Goal: Information Seeking & Learning: Learn about a topic

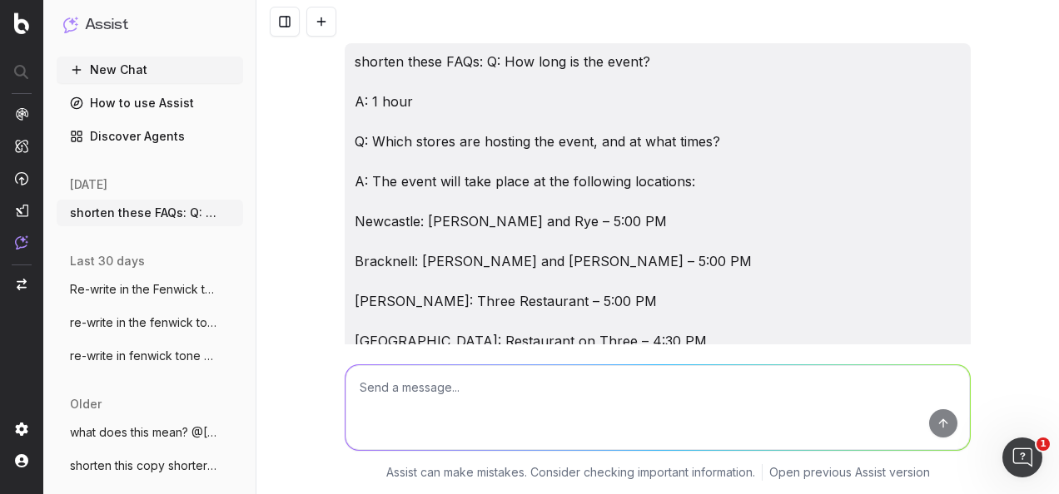
click at [477, 414] on textarea at bounding box center [657, 407] width 624 height 85
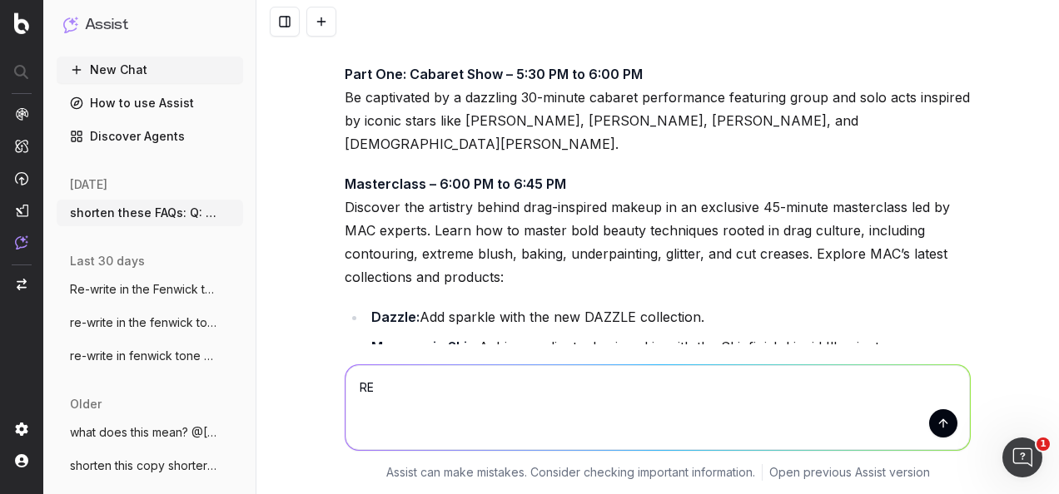
type textarea "R"
paste textarea "Q: How much are tickets? A: Tickets are £45 per person. Q: How many tickets are…"
type textarea "re-write in the fenwick tone of voice: Q: How much are tickets? A: Tickets are …"
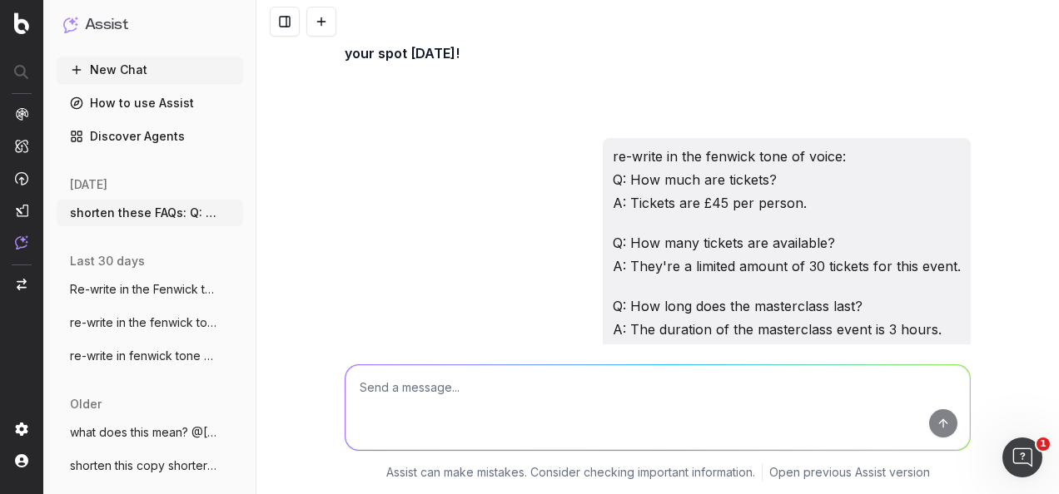
scroll to position [30185, 0]
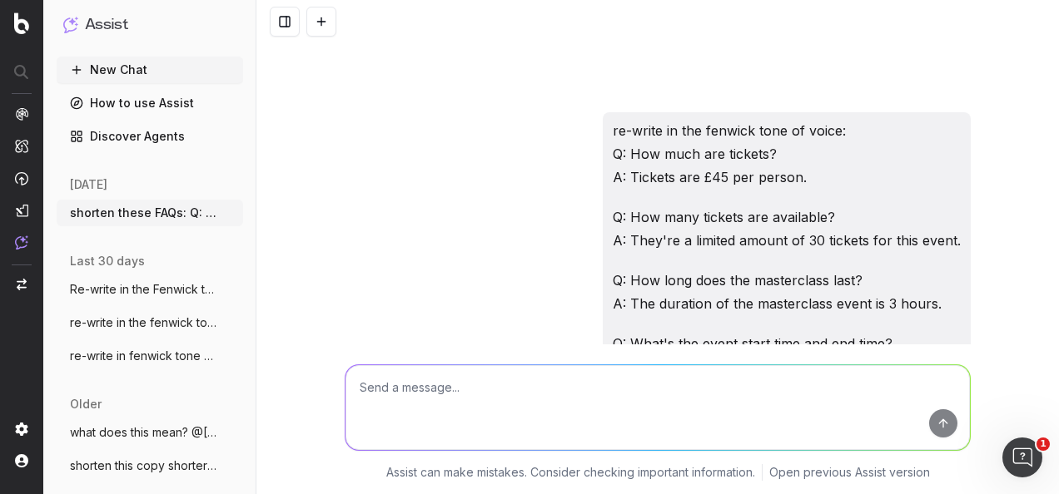
drag, startPoint x: 713, startPoint y: 253, endPoint x: 326, endPoint y: 55, distance: 434.8
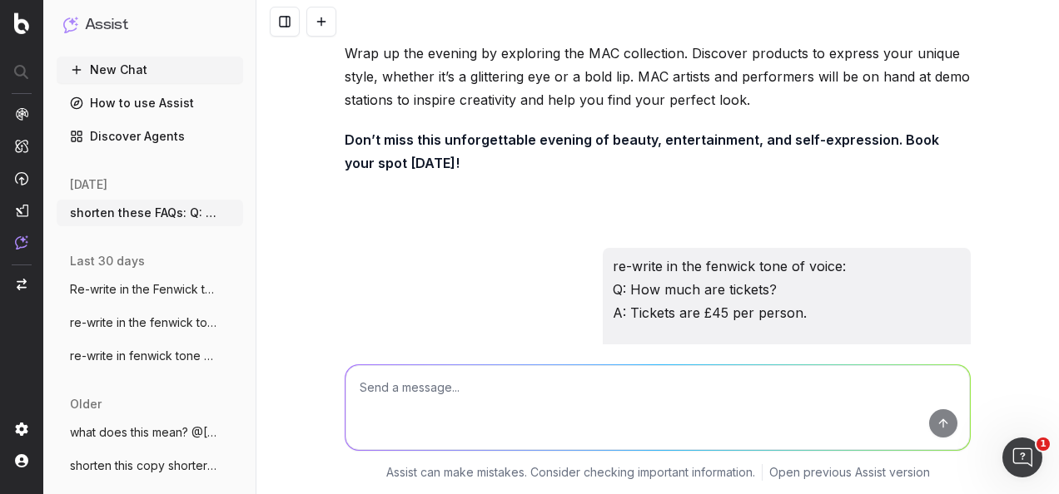
scroll to position [30019, 0]
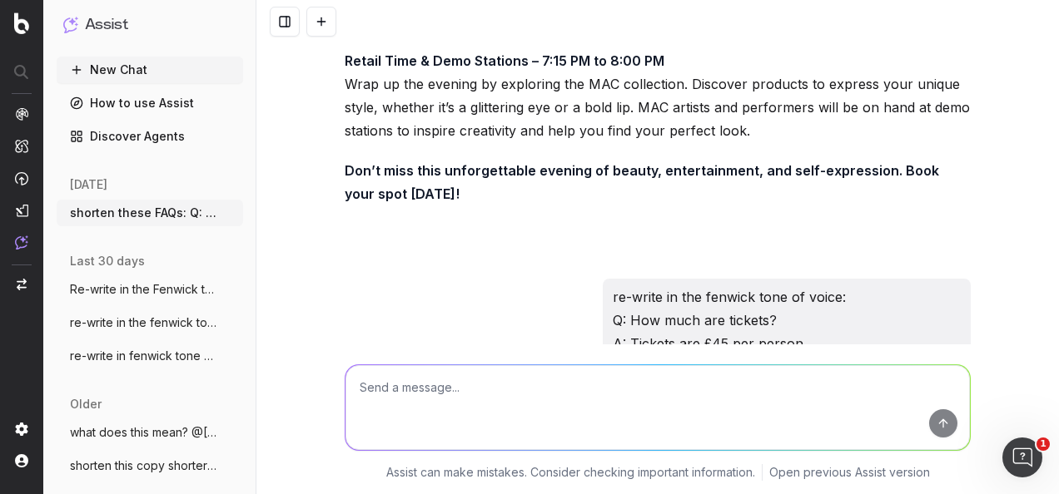
copy div "Q: How much are tickets? A: Tickets are priced at £45 per person. Q: How many t…"
click at [574, 454] on div at bounding box center [657, 405] width 639 height 120
click at [564, 416] on textarea at bounding box center [657, 407] width 624 height 85
paste textarea "£45 per person - £25 redeemable on MAC products"
type textarea "this means? £45 per person - £25 redeemable on MAC products"
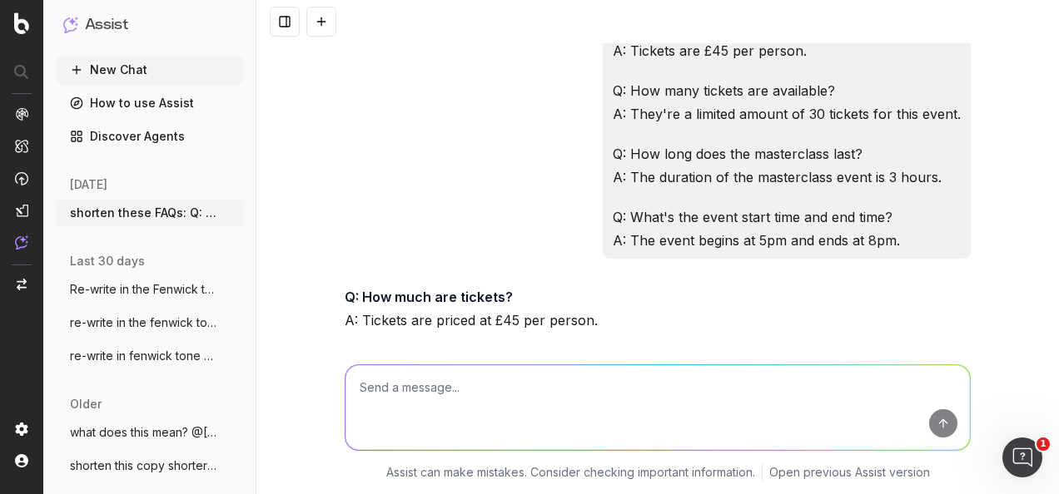
scroll to position [30391, 0]
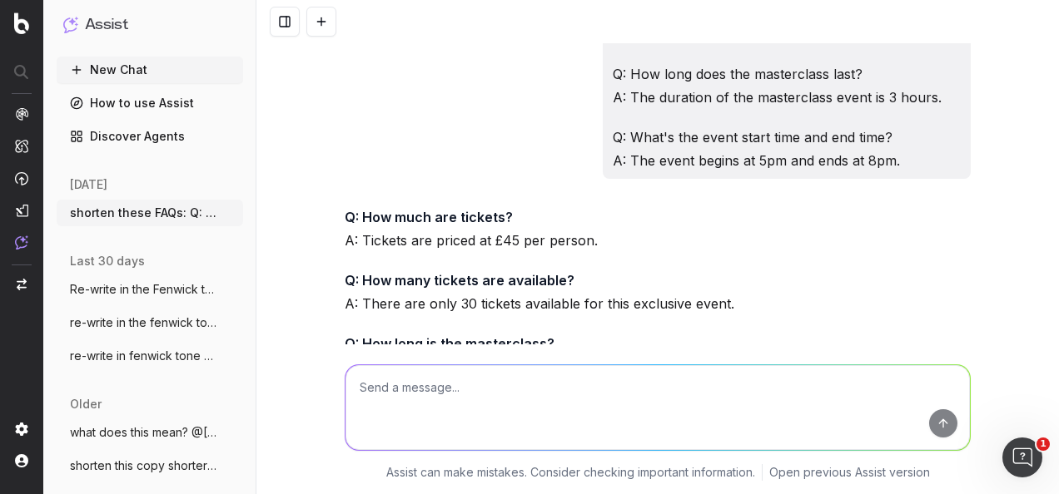
drag, startPoint x: 585, startPoint y: 266, endPoint x: 338, endPoint y: 212, distance: 252.9
copy p "This means that while the ticket price is £45 per person , £25 of that amount c…"
click at [524, 400] on textarea at bounding box center [657, 407] width 624 height 85
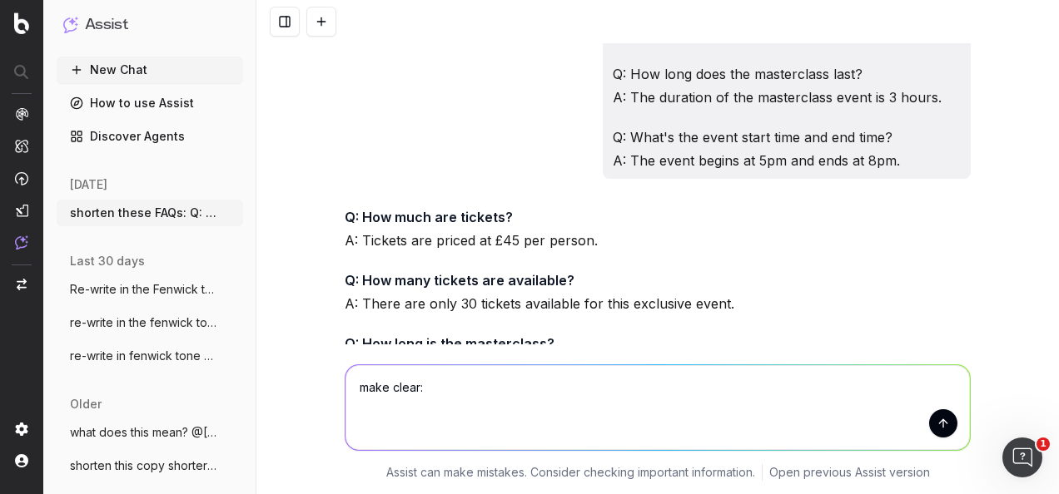
paste textarea "Q: How much are tickets? A: Tickets are priced at £45 per person. £25 of that a…"
type textarea "make clear: Q: How much are tickets? A: Tickets are priced at £45 per person. £…"
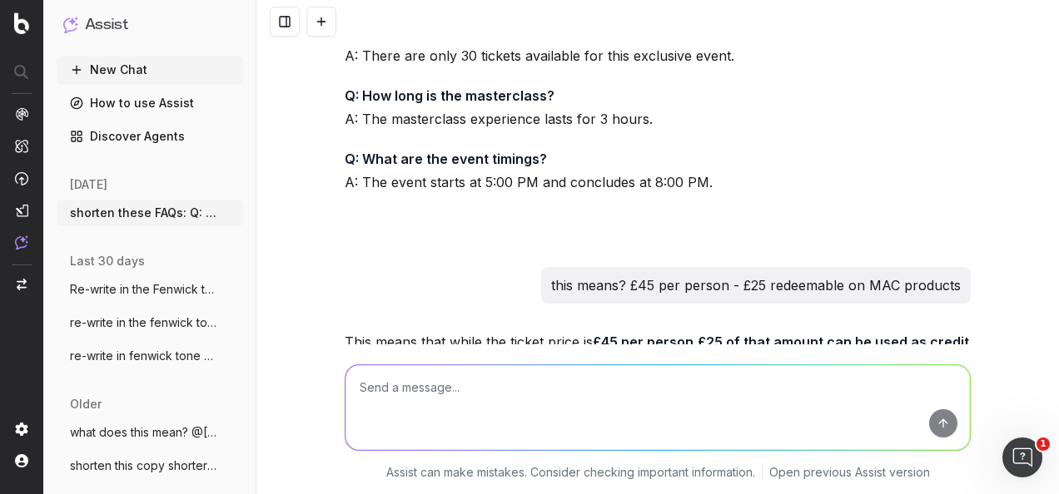
scroll to position [30701, 0]
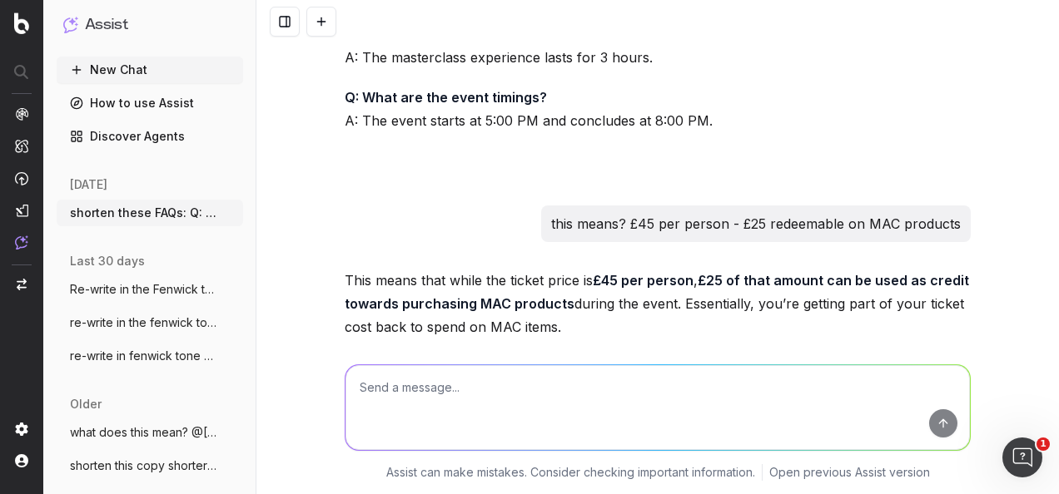
drag, startPoint x: 505, startPoint y: 259, endPoint x: 353, endPoint y: 236, distance: 154.1
copy p "Tickets are £45 per person, with £25 of the ticket price redeemable as credit t…"
click at [653, 424] on textarea at bounding box center [657, 407] width 624 height 85
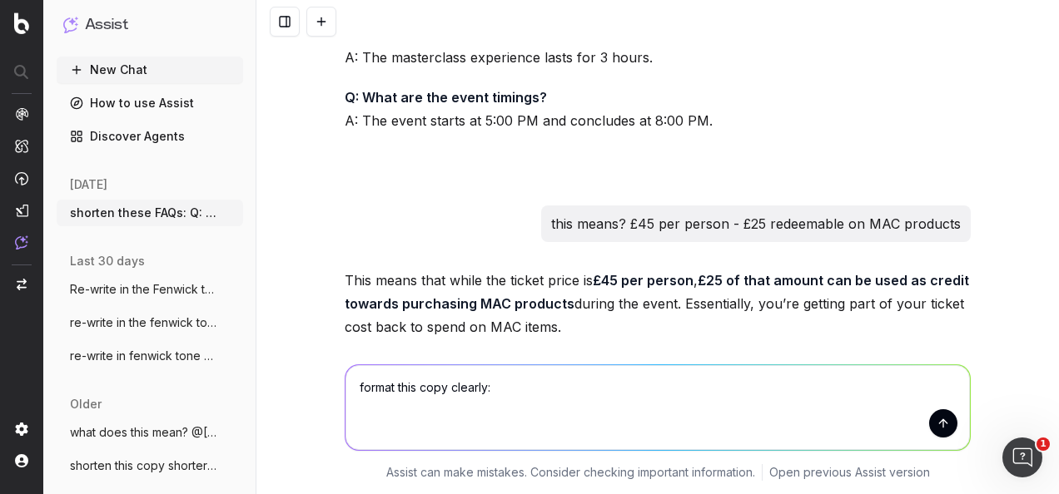
paste textarea "Lore ip Dolors am con ADI Elits Doeiu Temporincid Utlabor – 7:52 ET Dolor magn …"
type textarea "loremi dolo sita consect: Adip el Seddoe te inc UTL Etdol Magna Aliquaenima Min…"
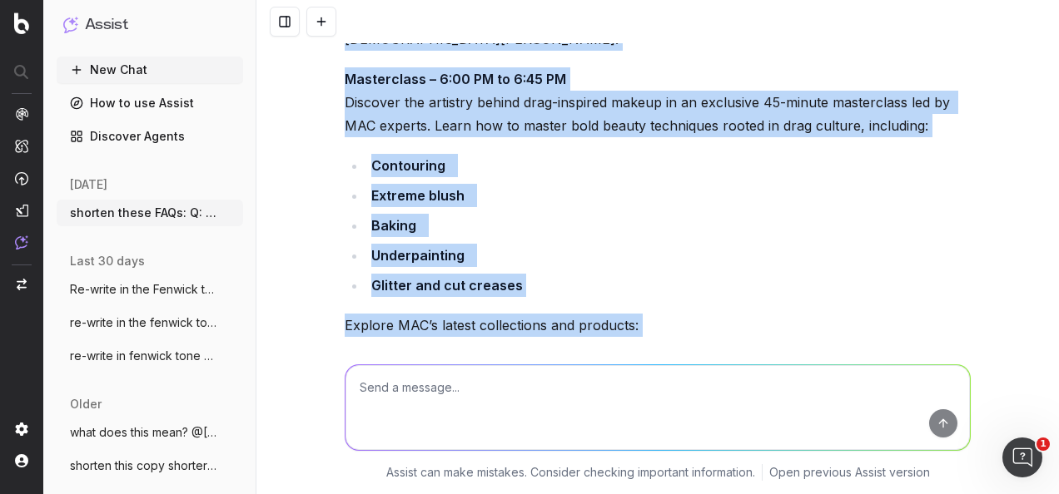
scroll to position [32449, 0]
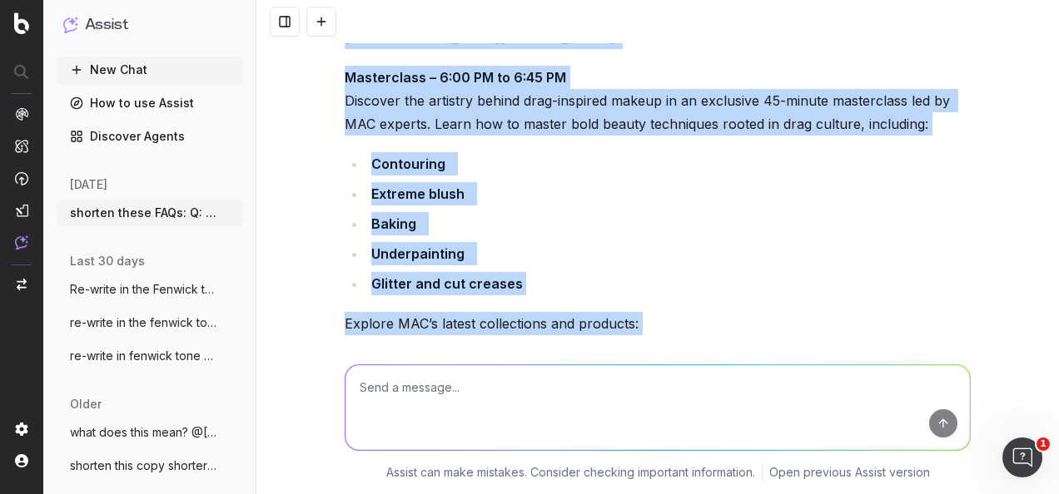
drag, startPoint x: 339, startPoint y: 188, endPoint x: 631, endPoint y: 263, distance: 301.6
click at [631, 263] on div "What to Expect at the MAC After Hours Masterclass Arrival – 5:00 PM Begin your …" at bounding box center [658, 298] width 626 height 939
copy div "Lore ip Dolors am con ADI Elits Doeiu Temporincid Utlabor – 5:14 ET Dolor magn …"
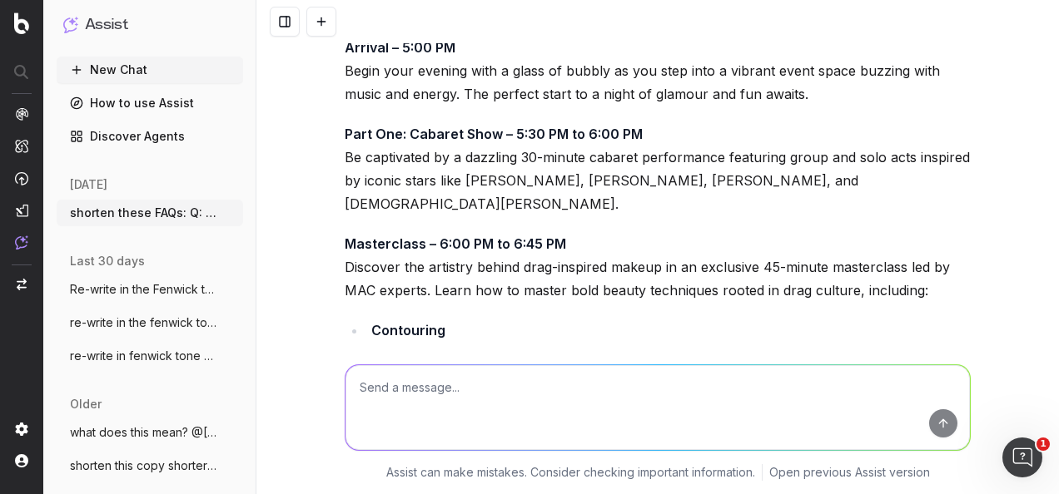
scroll to position [32366, 0]
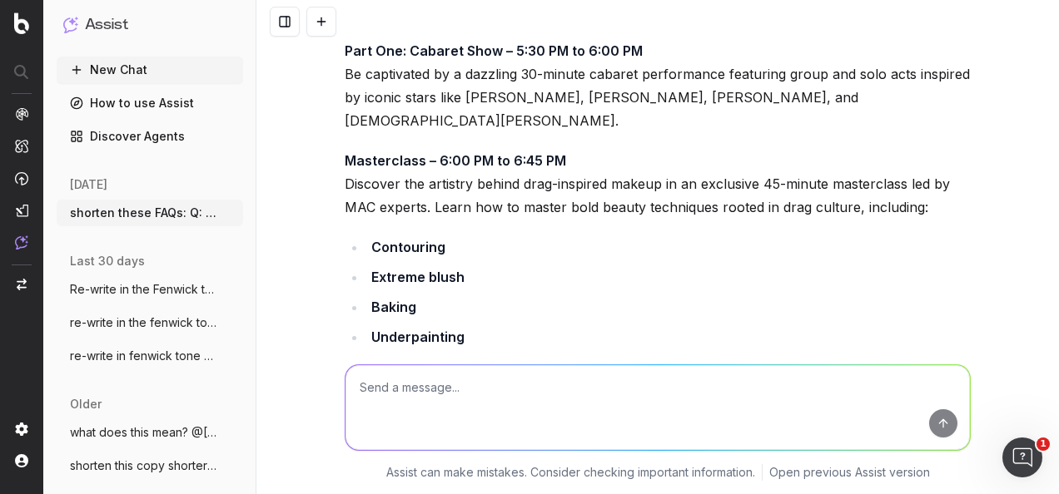
click at [411, 384] on textarea at bounding box center [657, 407] width 624 height 85
paste textarea "Make clear: Review, refresh and optimise exisiting top priority beauty categori…"
type textarea "Make clear: Review, refresh and optimise exisiting top priority beauty categori…"
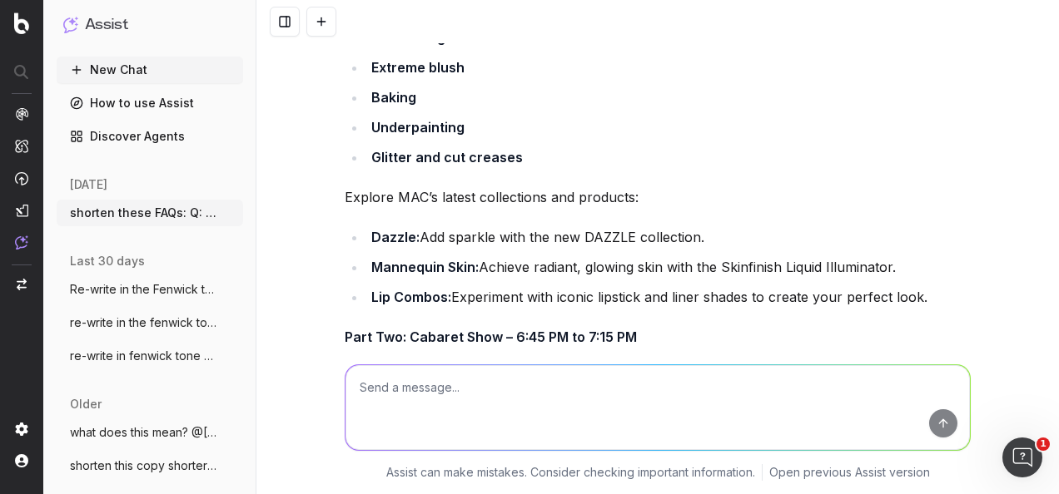
scroll to position [32655, 0]
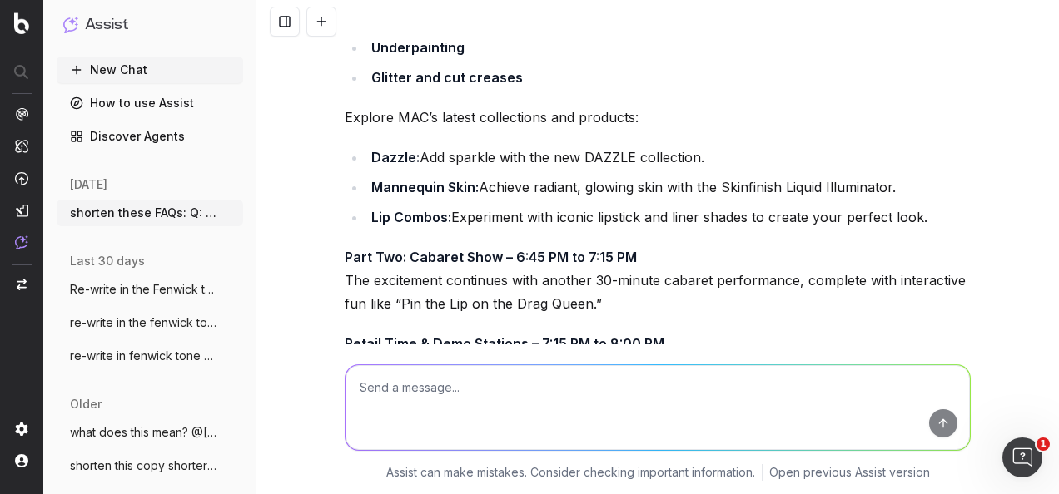
drag, startPoint x: 820, startPoint y: 266, endPoint x: 334, endPoint y: 227, distance: 487.6
copy p "Review, update, and optimise the existing top-priority beauty category pages, e…"
click at [463, 416] on textarea at bounding box center [657, 407] width 624 height 85
paste textarea "Review, update, and optimise the existing top-priority beauty category pages, e…"
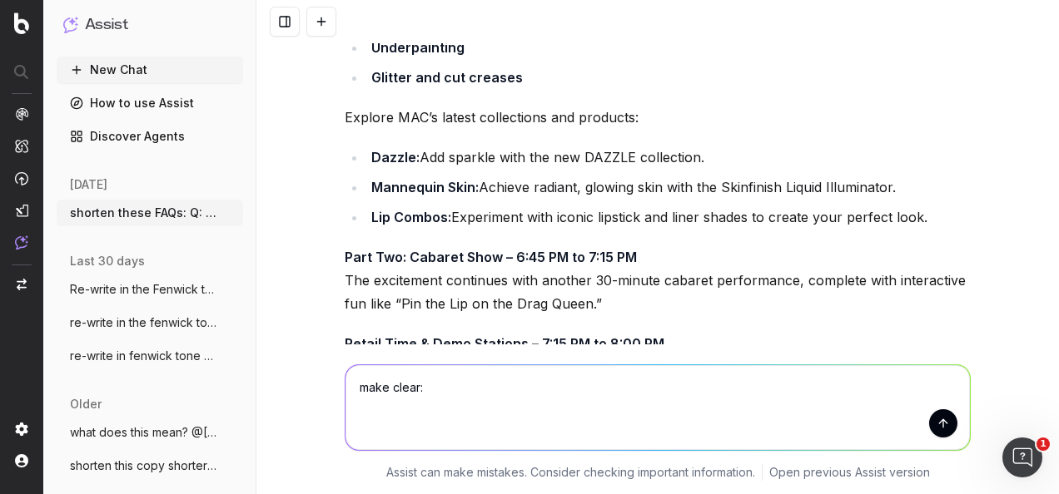
type textarea "make clear: Review, update, and optimise the existing top-priority beauty categ…"
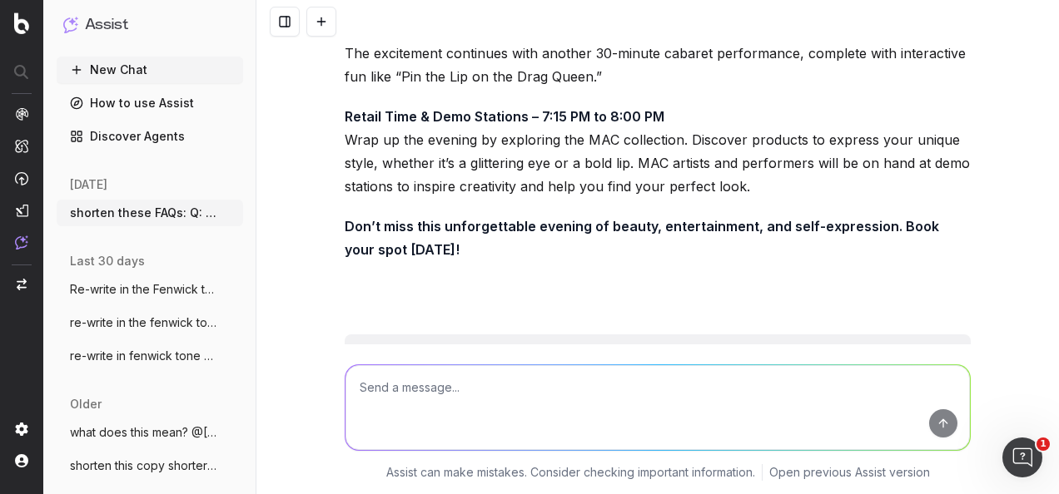
scroll to position [32908, 0]
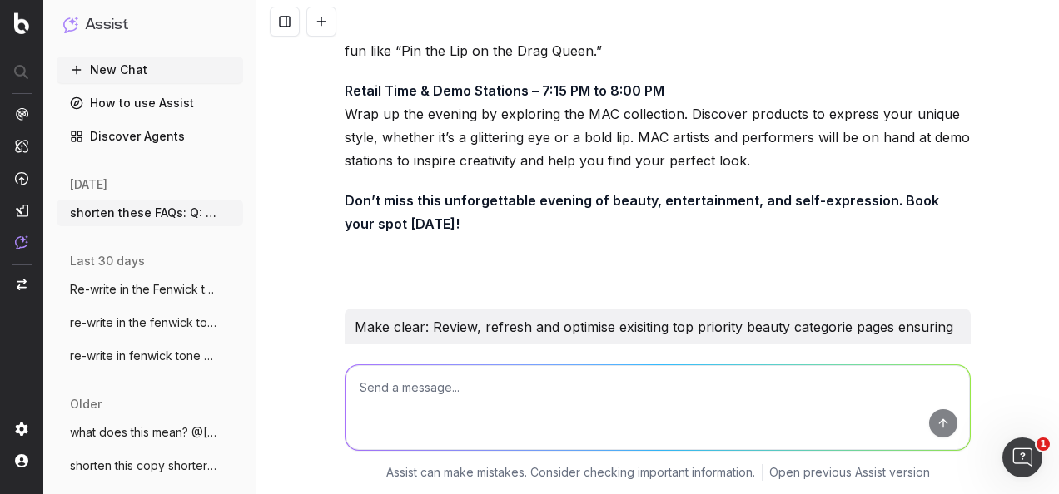
drag, startPoint x: 822, startPoint y: 258, endPoint x: 332, endPoint y: 212, distance: 492.4
copy p "Review, update, and optimise the existing top-priority beauty category pages. E…"
click at [611, 395] on textarea at bounding box center [657, 407] width 624 height 85
paste textarea "Review, update, and optimise the existing top-priority beauty category pages (e…"
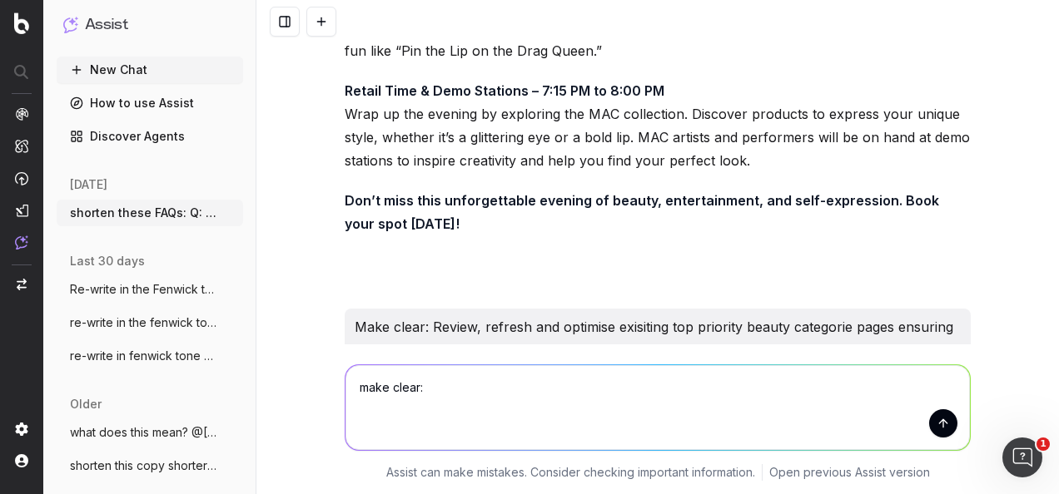
type textarea "make clear: Review, update, and optimise the existing top-priority beauty categ…"
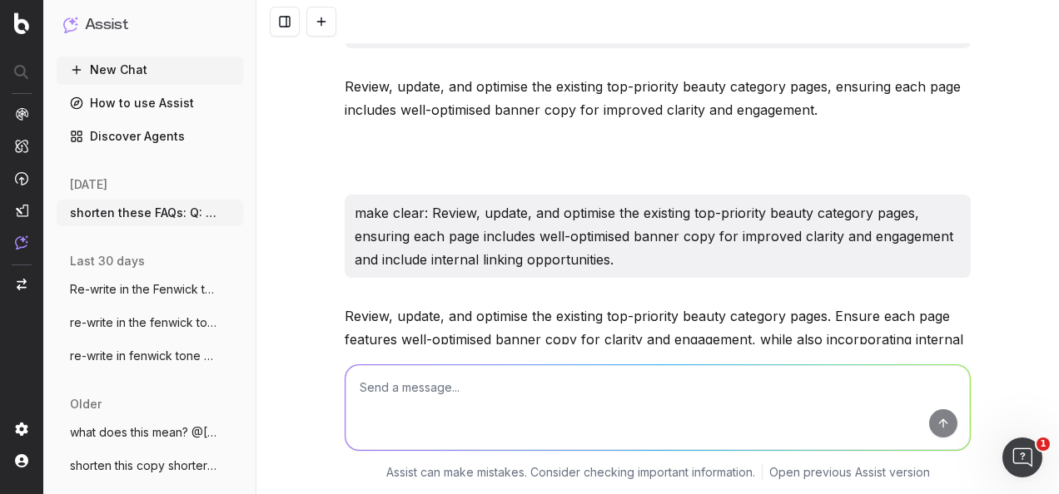
scroll to position [33254, 0]
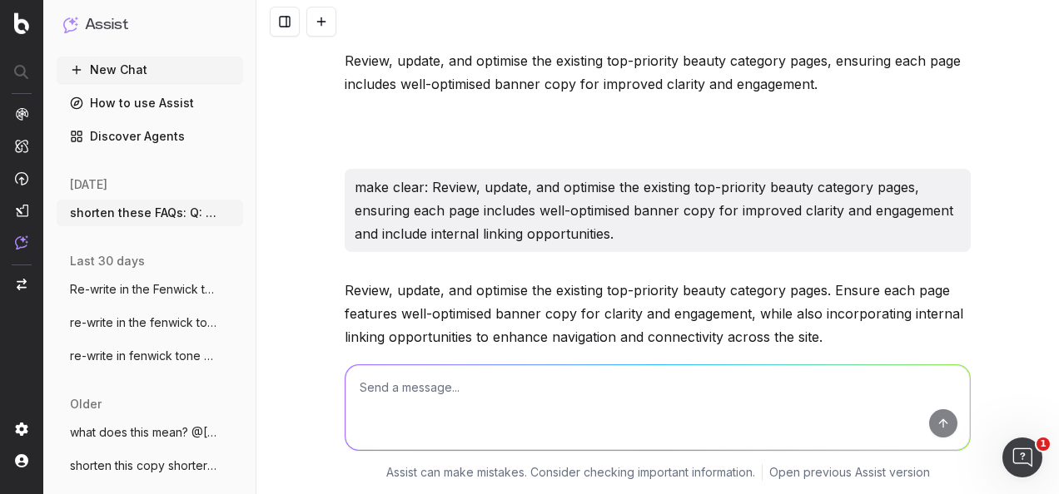
drag, startPoint x: 565, startPoint y: 213, endPoint x: 340, endPoint y: 174, distance: 228.9
copy p "Review, update, and optimise the existing top-priority beauty category pages (e…"
click at [529, 409] on textarea at bounding box center [657, 407] width 624 height 85
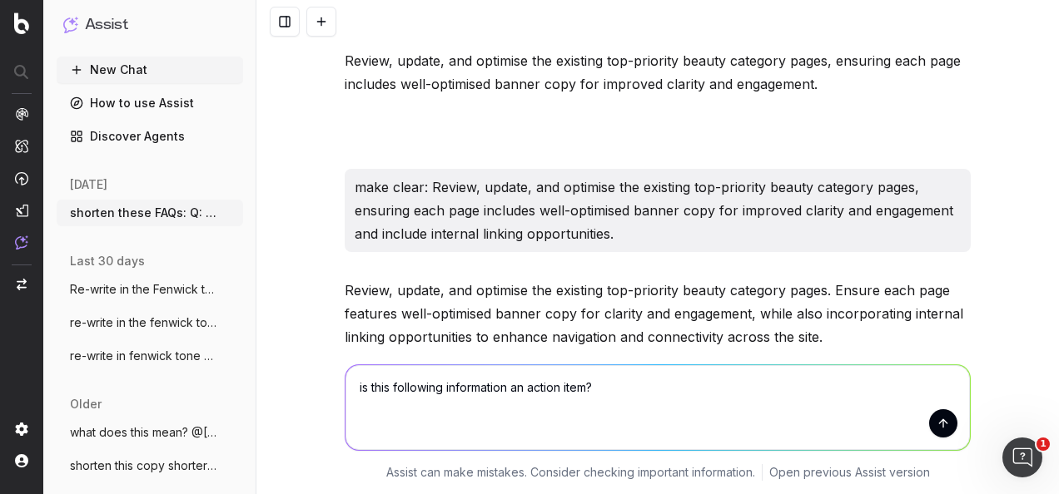
paste textarea "Review, update, and optimise the existing top-priority beauty category pages (e…"
type textarea "is this following information an action item? Review, update, and optimise the …"
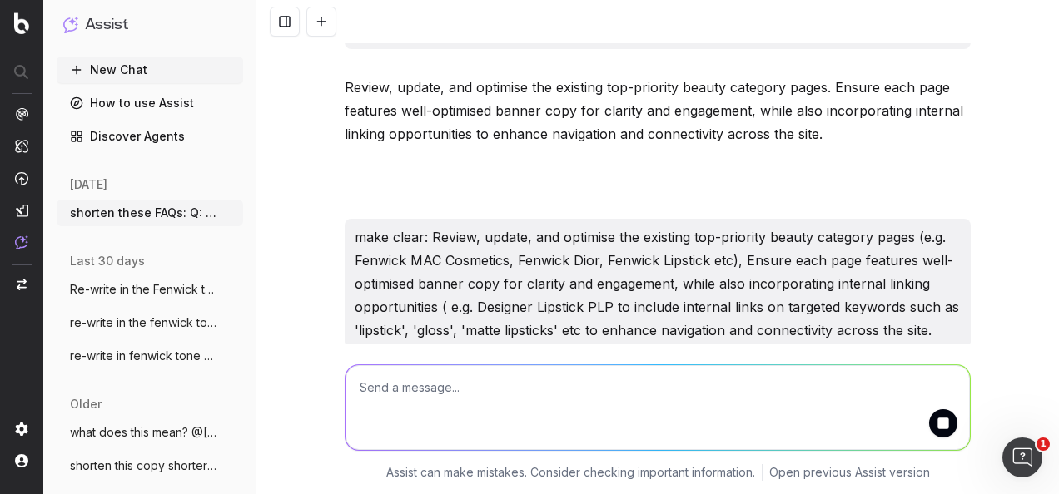
scroll to position [33541, 0]
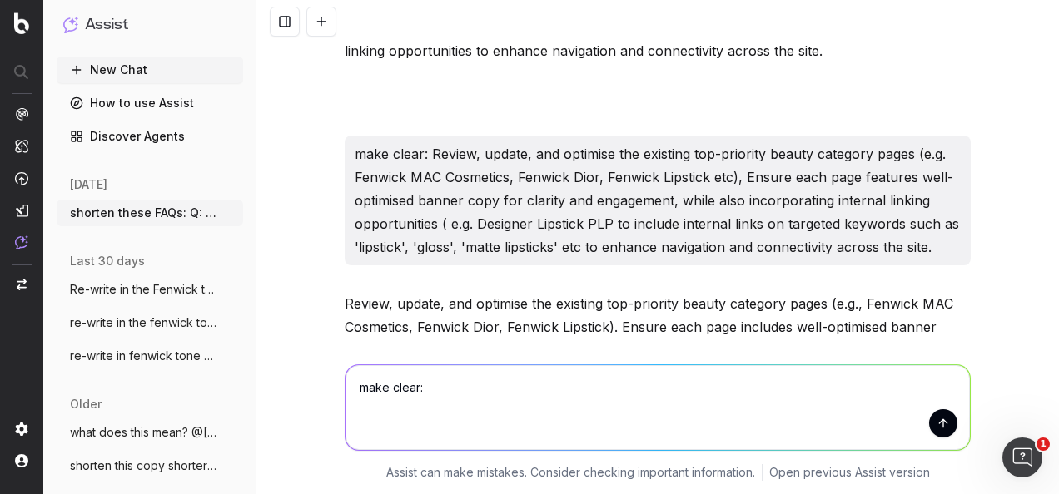
paste textarea "1. Content piece with a Beauty Influencer - Q&A format - expample e.g. 'best be…"
type textarea "make clear: 1. Content piece with a Beauty Influencer - Q&A format - expample e…"
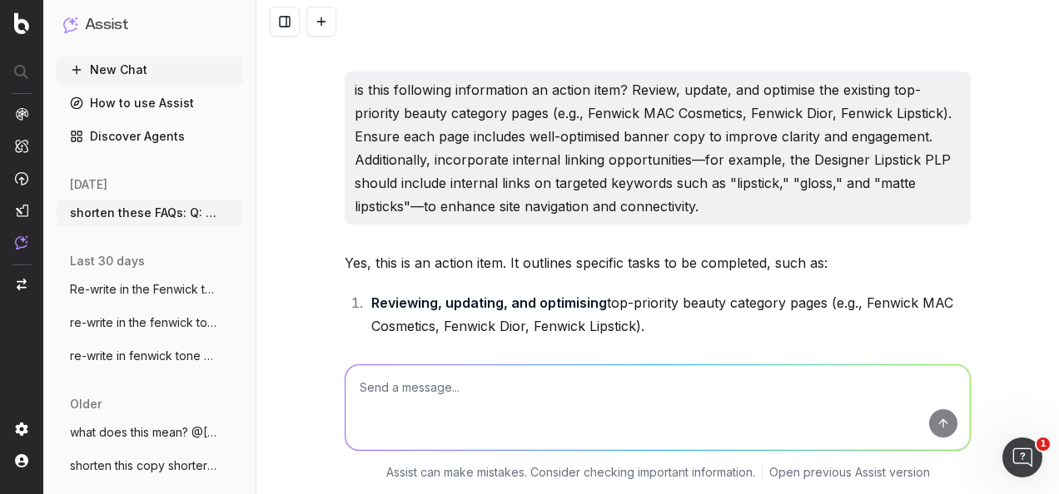
scroll to position [33967, 0]
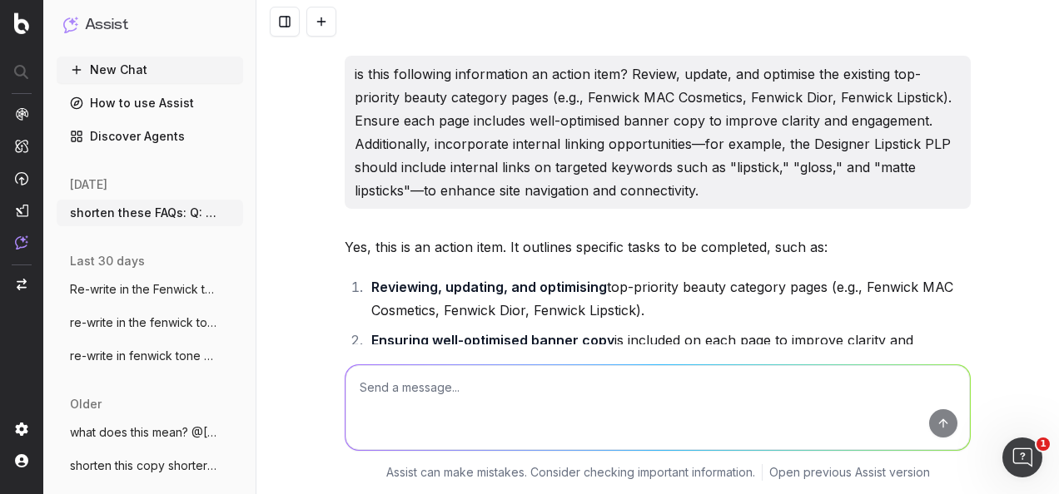
drag, startPoint x: 518, startPoint y: 317, endPoint x: 366, endPoint y: 270, distance: 158.7
click at [441, 387] on textarea at bounding box center [657, 407] width 624 height 85
paste textarea "1. Create a content piece featuring a Beauty Influencer in a Q&A format (e.g., …"
type textarea "make clear: 1. Create a content piece featuring a Beauty Influencer in a Q&A fo…"
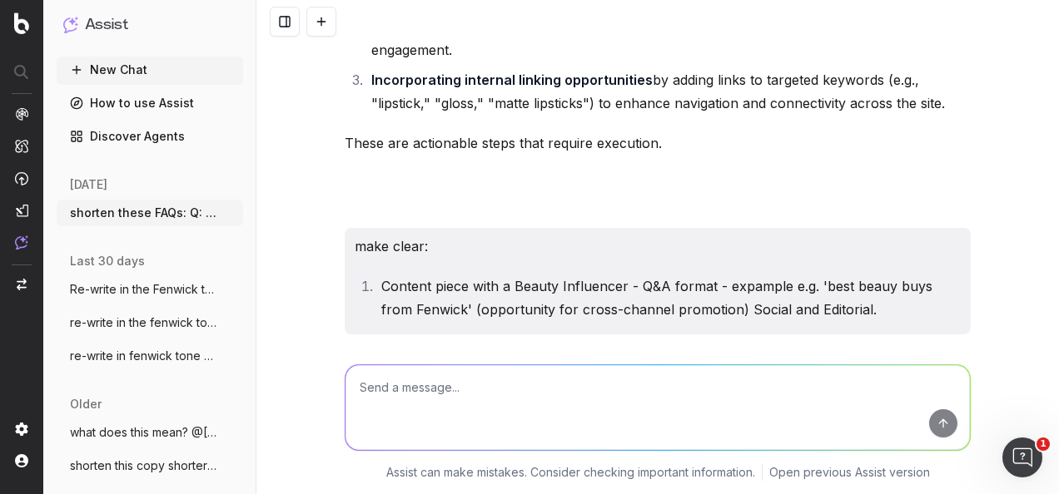
scroll to position [34283, 0]
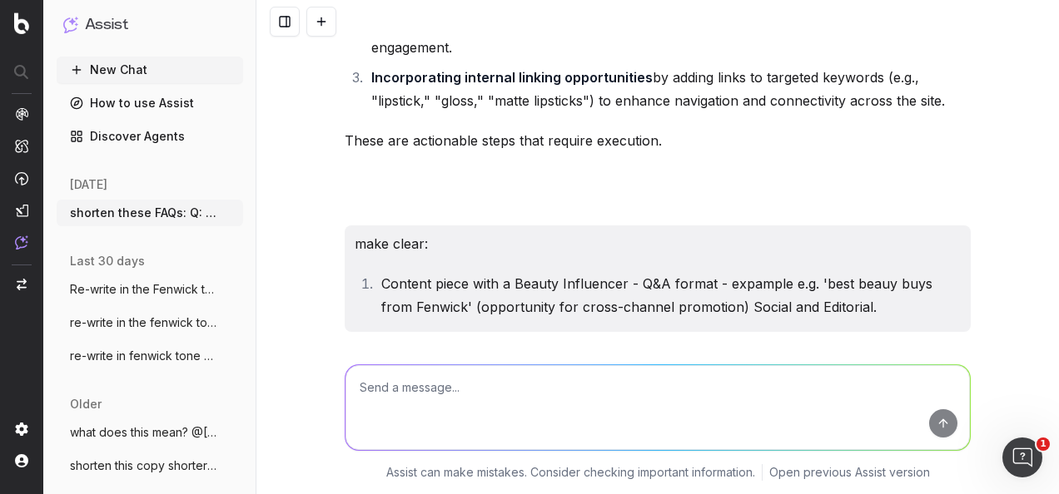
drag, startPoint x: 734, startPoint y: 260, endPoint x: 360, endPoint y: 207, distance: 378.2
click at [444, 406] on textarea at bounding box center [657, 407] width 624 height 85
type textarea "I"
paste textarea "1. Develop a Q&A-style content piece featuring a Beauty Influencer (e.g., "Best…"
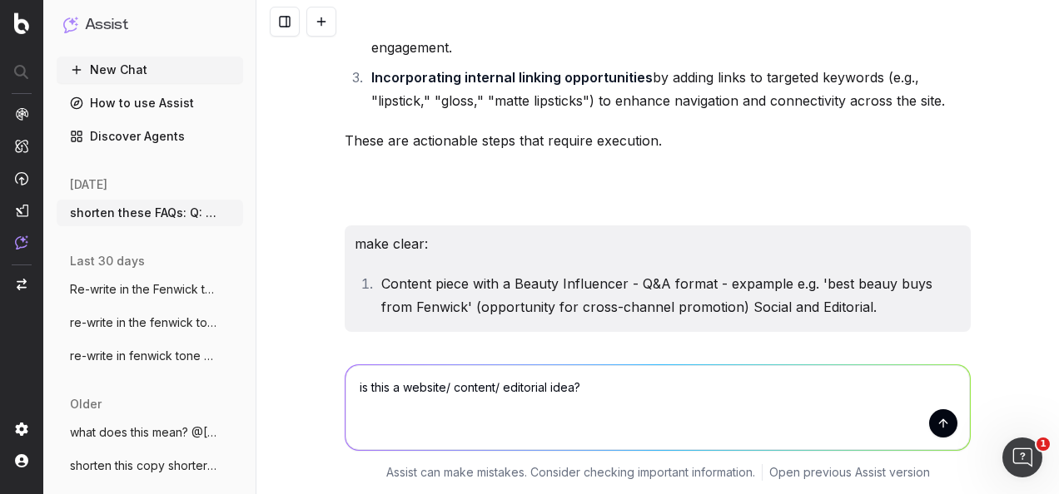
type textarea "is this a website/ content/ editorial idea? 1. Develop a Q&A-style content piec…"
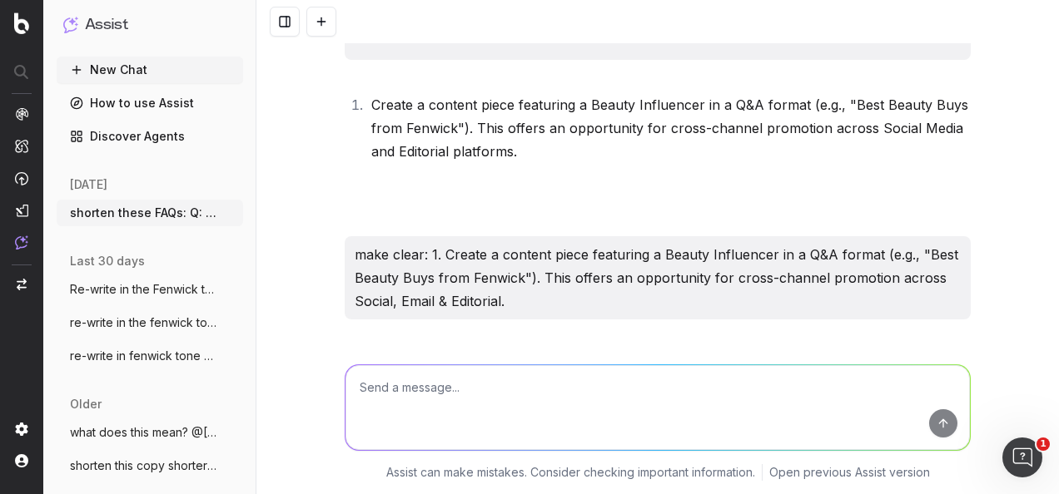
scroll to position [34560, 0]
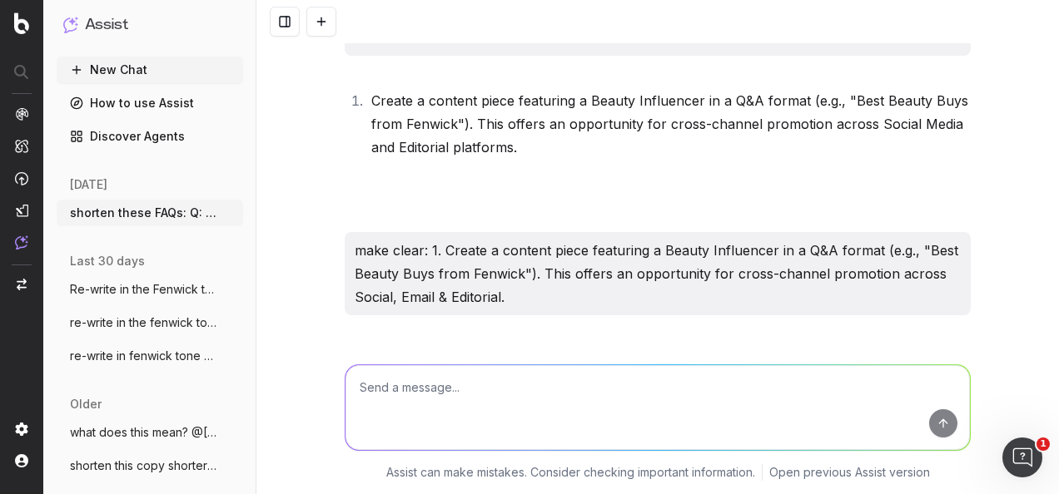
click at [628, 404] on textarea at bounding box center [657, 407] width 624 height 85
paste textarea "Develop a Q&A-style content piece featuring a Beauty Influencer (e.g., "Best Be…"
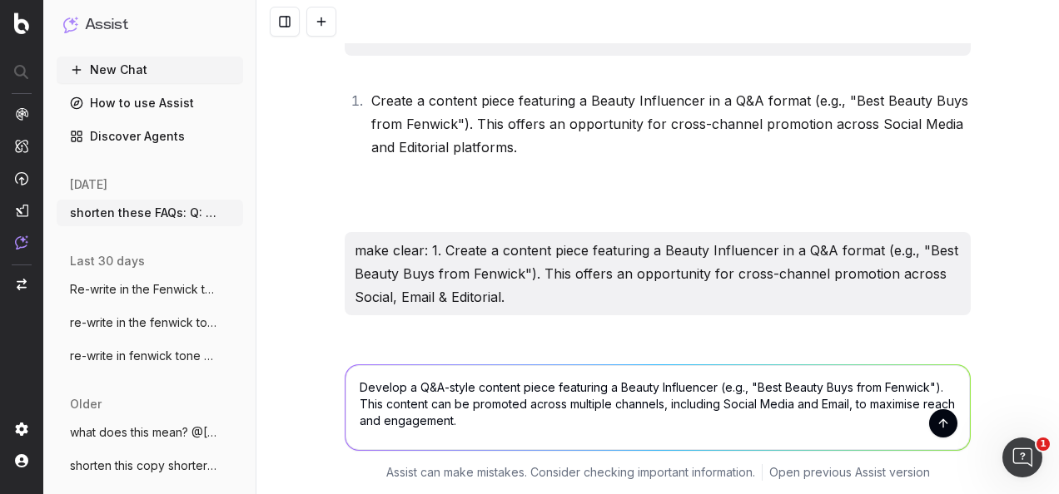
click at [927, 389] on textarea "Develop a Q&A-style content piece featuring a Beauty Influencer (e.g., "Best Be…" at bounding box center [657, 407] width 624 height 85
type textarea "Develop a Q&A-style content piece featuring a Beauty Influencer (e.g., "Best Be…"
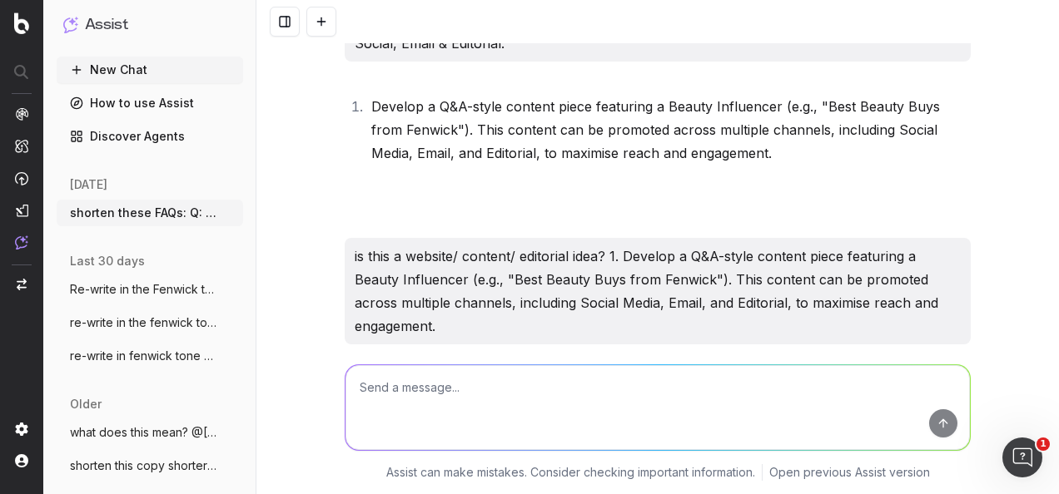
scroll to position [34836, 0]
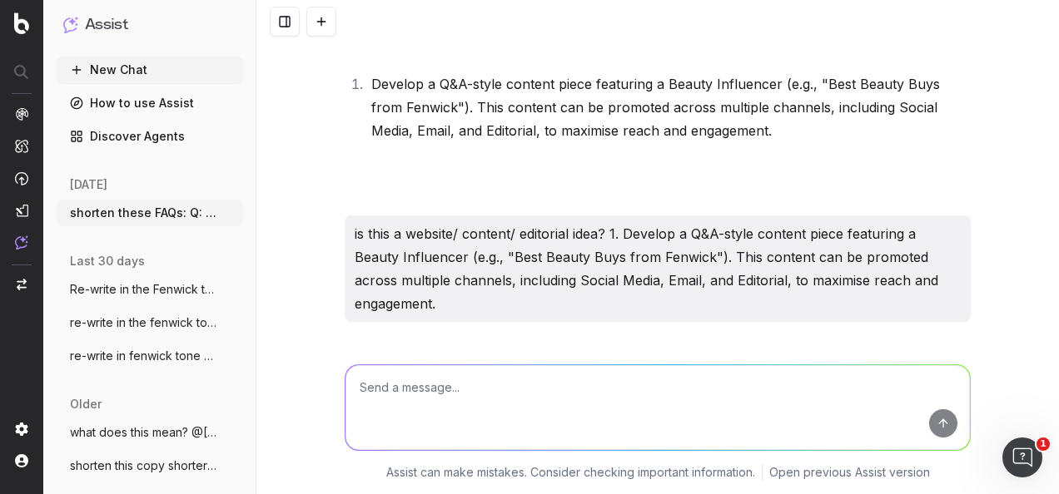
drag, startPoint x: 581, startPoint y: 261, endPoint x: 340, endPoint y: 197, distance: 248.9
click at [609, 423] on textarea at bounding box center [657, 407] width 624 height 85
paste textarea "Develop a Q&A-style content piece featuring a Beauty Influencer (e.g., "Best Be…"
type textarea "is this a content or editorial idea? Develop a Q&A-style content piece featurin…"
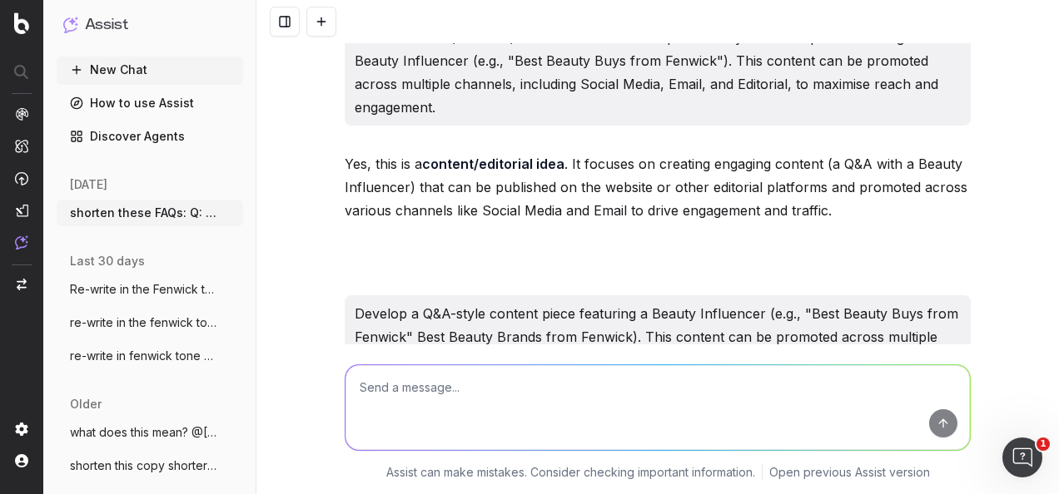
scroll to position [35112, 0]
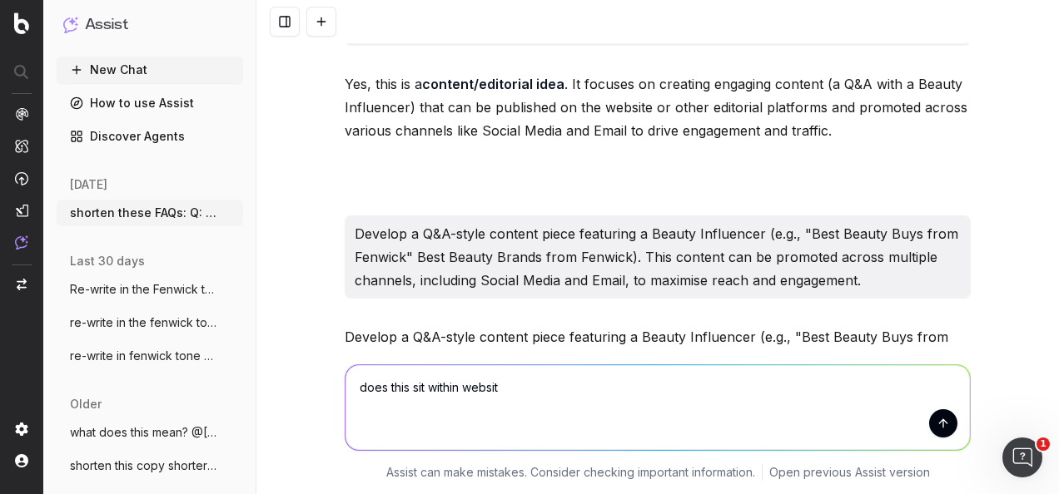
type textarea "does this sit within website"
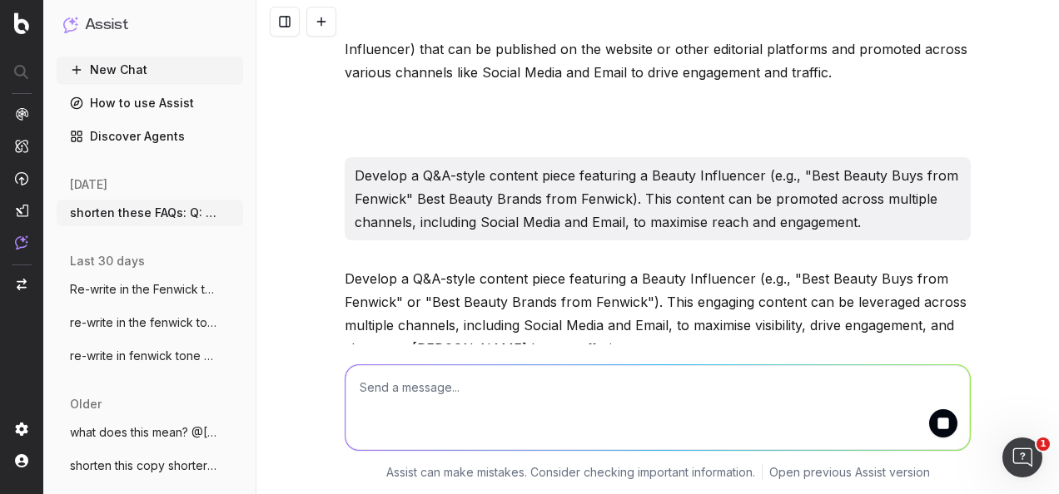
scroll to position [35199, 0]
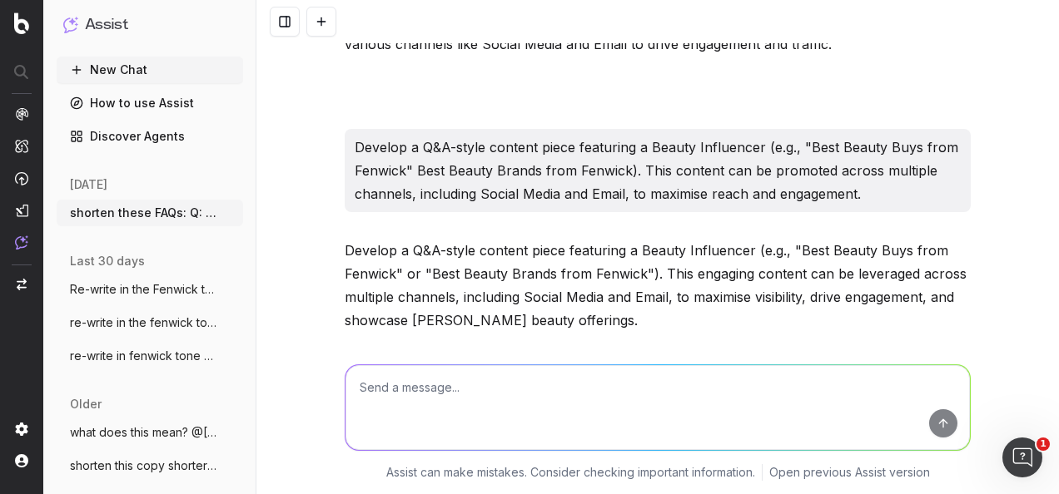
click at [497, 411] on textarea at bounding box center [657, 407] width 624 height 85
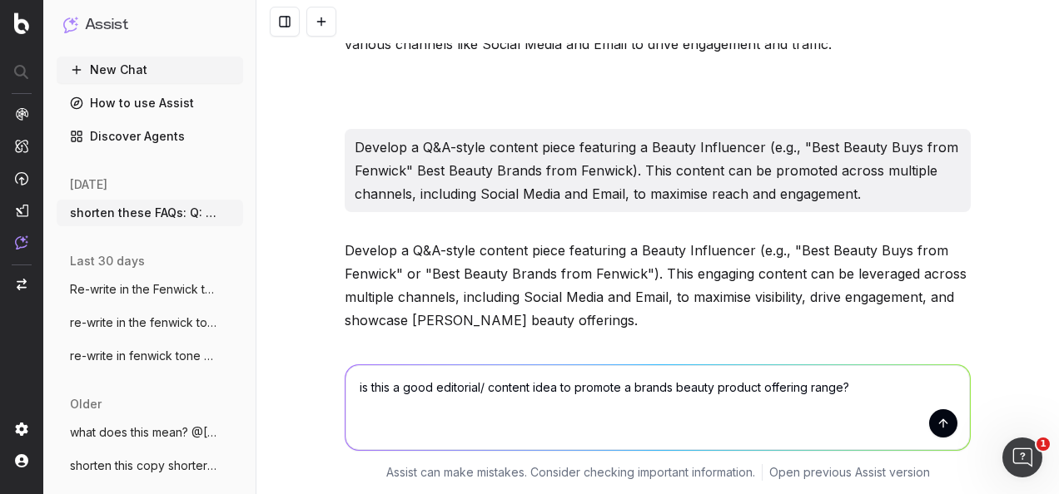
paste textarea "Develop a Q&A-style content piece featuring a Beauty Influencer (e.g., "Best Be…"
type textarea "is this a good editorial/ content idea to promote a brands beauty product offer…"
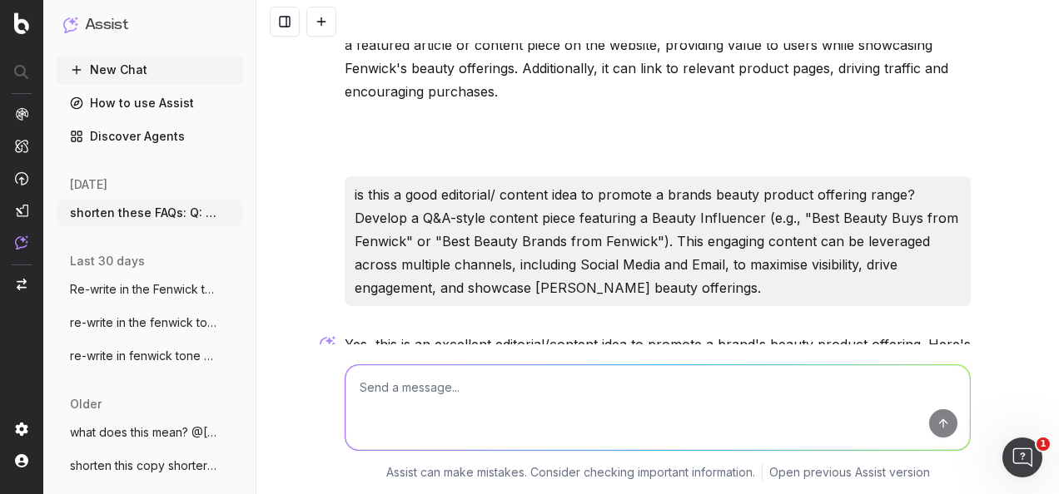
scroll to position [35958, 0]
paste textarea "Should meta descriptions include seo keywords for optimisiation?"
type textarea "Should meta descriptions include seo keywords for optimisiation?"
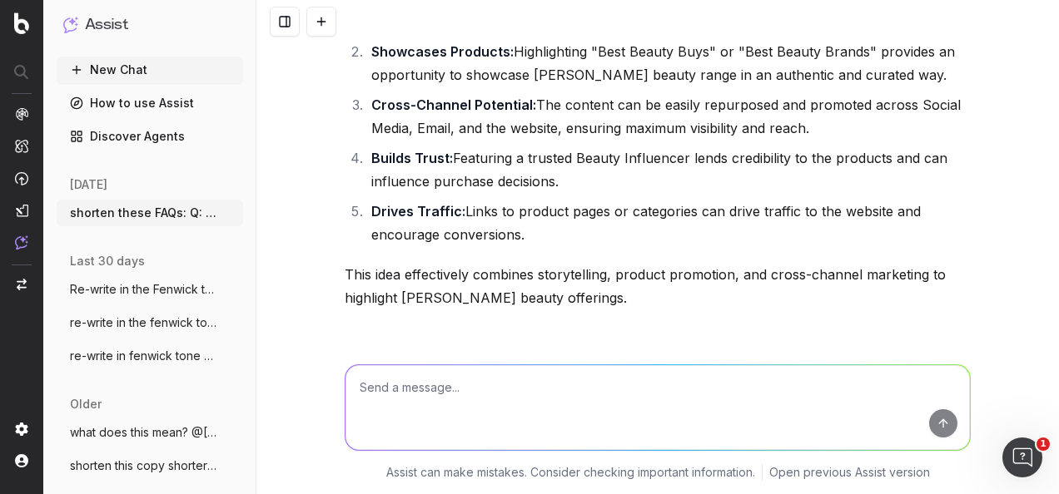
scroll to position [36441, 0]
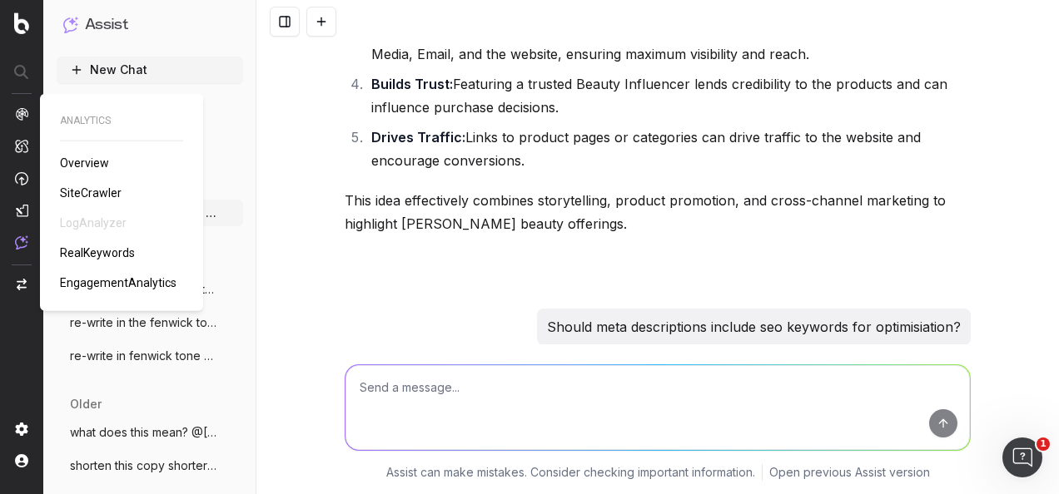
click at [122, 253] on span "RealKeywords" at bounding box center [97, 252] width 75 height 13
